Goal: Task Accomplishment & Management: Complete application form

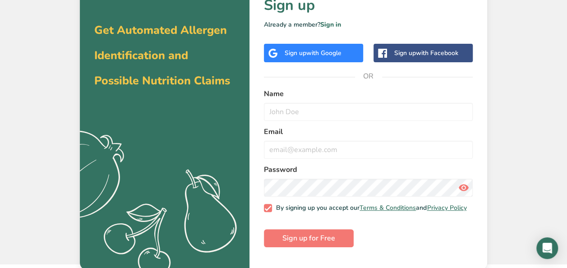
scroll to position [37, 0]
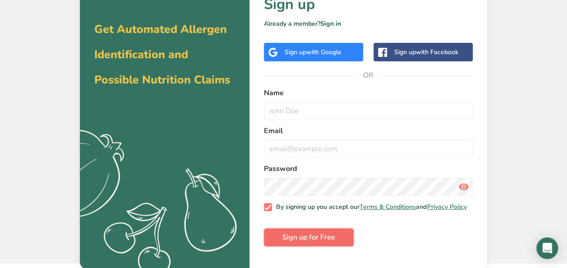
click at [300, 243] on span "Sign up for Free" at bounding box center [308, 237] width 53 height 11
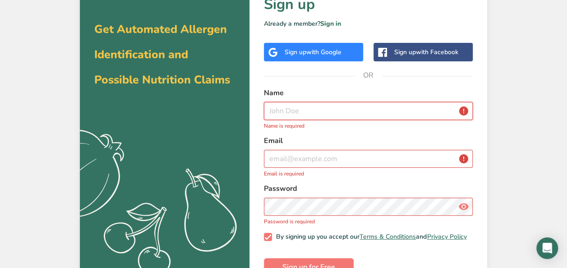
click at [300, 118] on input "text" at bounding box center [368, 111] width 209 height 18
type input "[PERSON_NAME]"
type input "[PERSON_NAME][EMAIL_ADDRESS][PERSON_NAME][DOMAIN_NAME]"
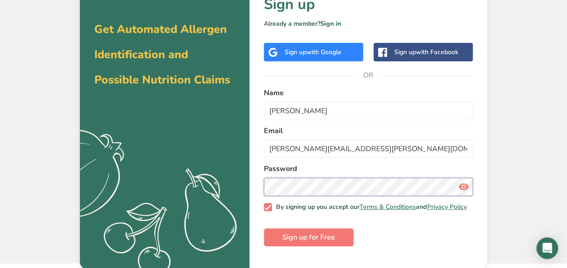
click at [264, 228] on button "Sign up for Free" at bounding box center [309, 237] width 90 height 18
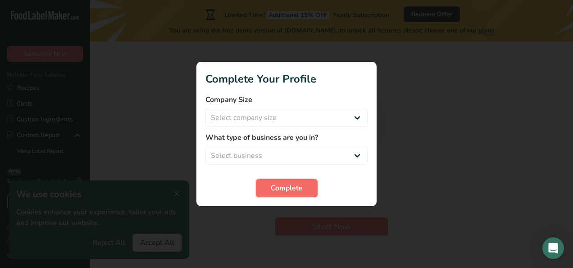
click at [299, 186] on span "Complete" at bounding box center [287, 188] width 32 height 11
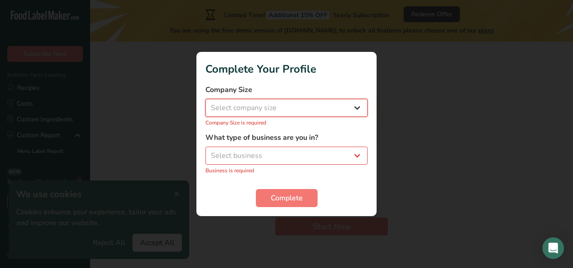
click at [298, 114] on select "Select company size Fewer than 10 Employees 10 to 50 Employees 51 to 500 Employ…" at bounding box center [287, 108] width 162 height 18
select select "3"
click at [206, 104] on select "Select company size Fewer than 10 Employees 10 to 50 Employees 51 to 500 Employ…" at bounding box center [287, 108] width 162 height 18
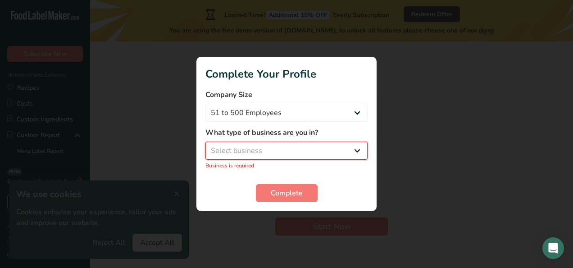
click at [282, 149] on select "Select business Packaged Food Manufacturer Restaurant & Cafe Bakery Meal Plans …" at bounding box center [287, 151] width 162 height 18
select select "5"
click at [206, 146] on select "Select business Packaged Food Manufacturer Restaurant & Cafe Bakery Meal Plans …" at bounding box center [287, 151] width 162 height 18
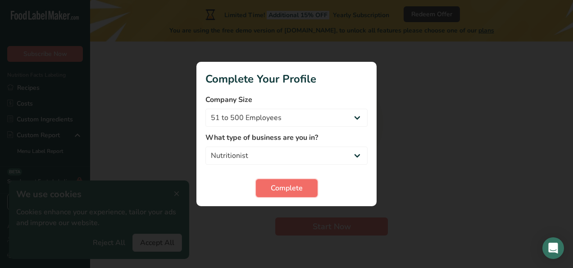
click at [278, 197] on button "Complete" at bounding box center [287, 188] width 62 height 18
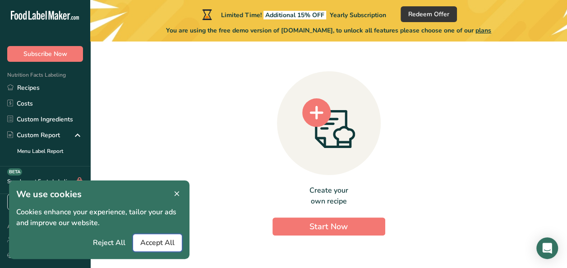
click at [158, 238] on span "Accept All" at bounding box center [157, 242] width 34 height 11
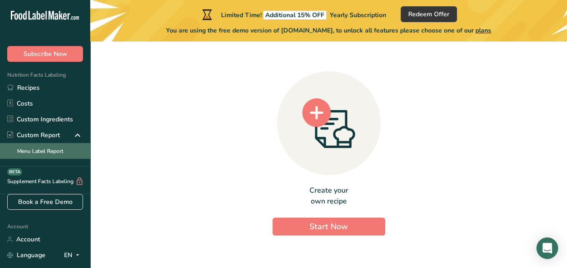
click at [44, 149] on link "Menu Label Report" at bounding box center [45, 151] width 90 height 16
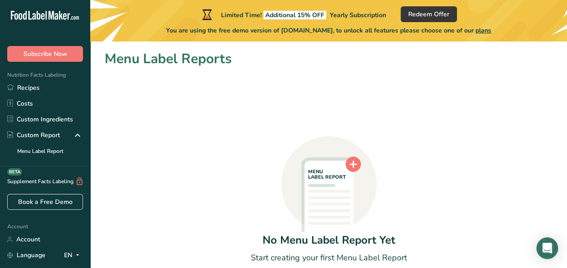
scroll to position [64, 0]
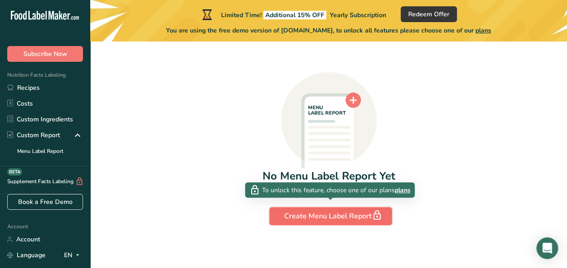
click at [338, 218] on div "Create Menu Label Report" at bounding box center [330, 216] width 93 height 13
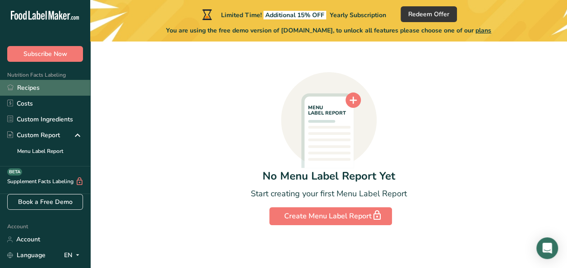
click at [27, 93] on link "Recipes" at bounding box center [45, 88] width 90 height 16
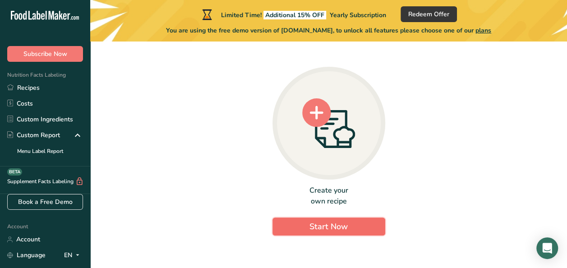
click at [312, 232] on span "Start Now" at bounding box center [328, 226] width 38 height 12
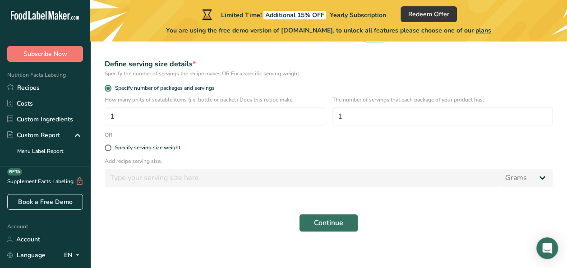
scroll to position [143, 0]
